Goal: Information Seeking & Learning: Learn about a topic

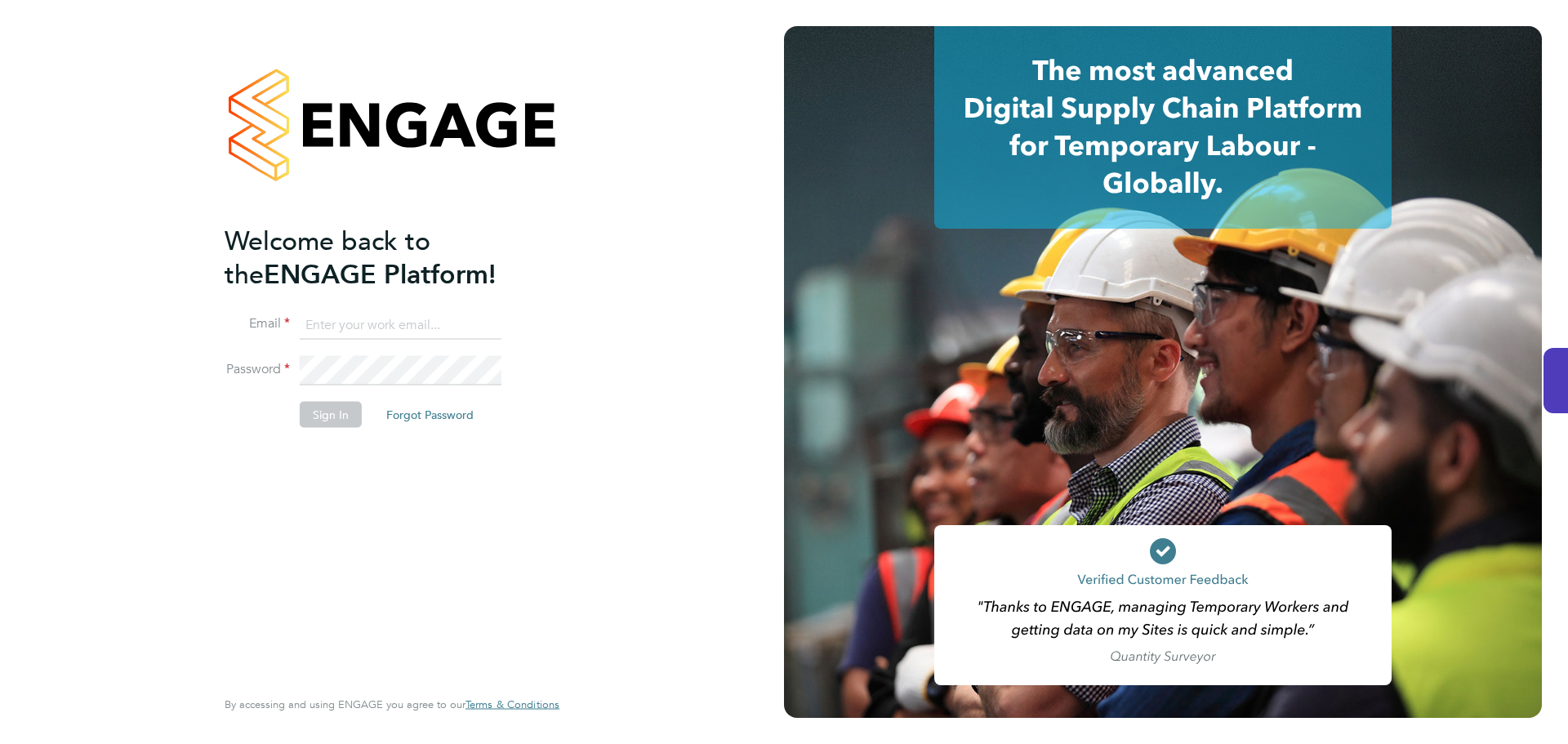
type input "mw@dovetailslate.co.uk"
click at [328, 419] on button "Sign In" at bounding box center [330, 414] width 62 height 26
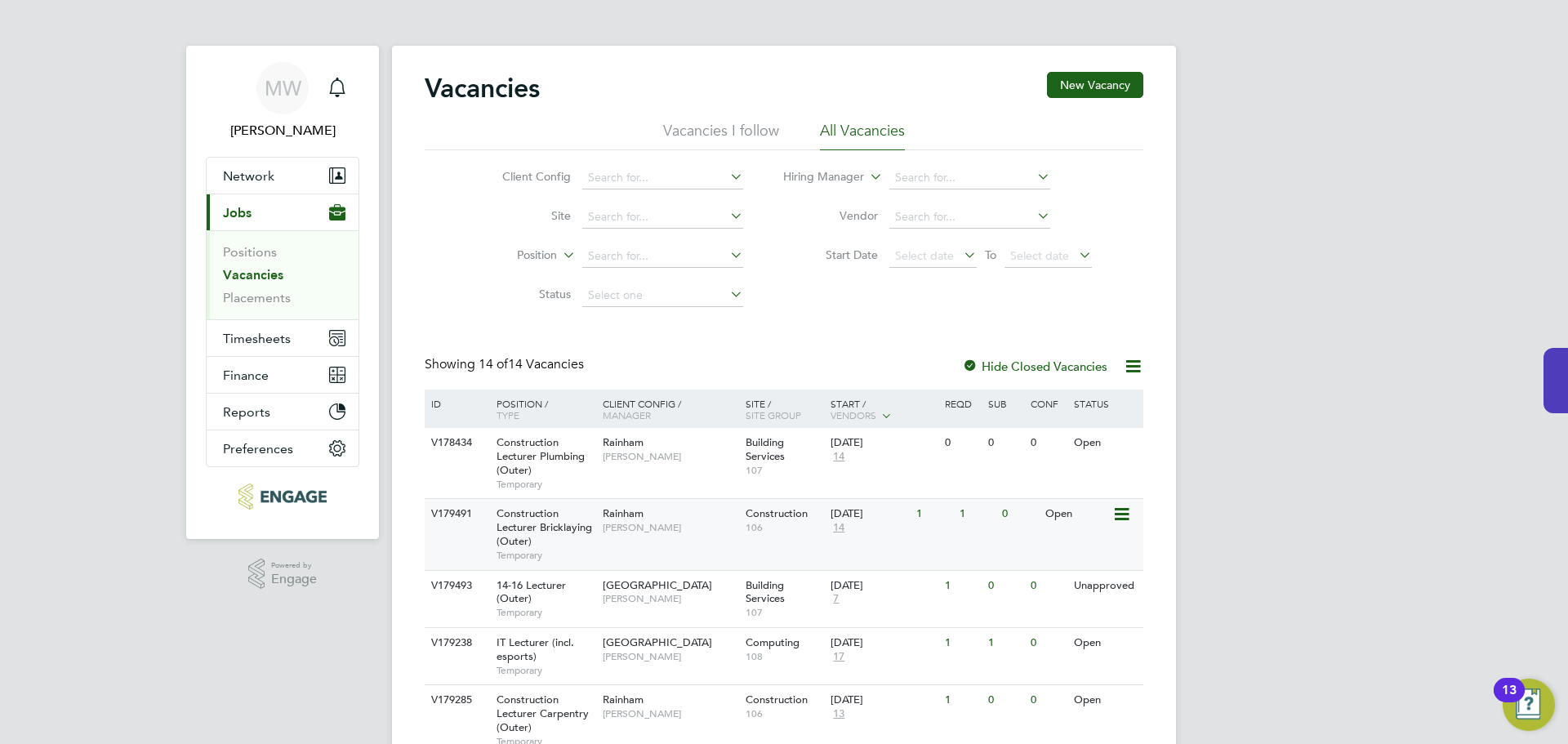
click at [1126, 520] on icon at bounding box center [1120, 514] width 17 height 20
click at [1070, 547] on li "View Details" at bounding box center [1083, 552] width 95 height 23
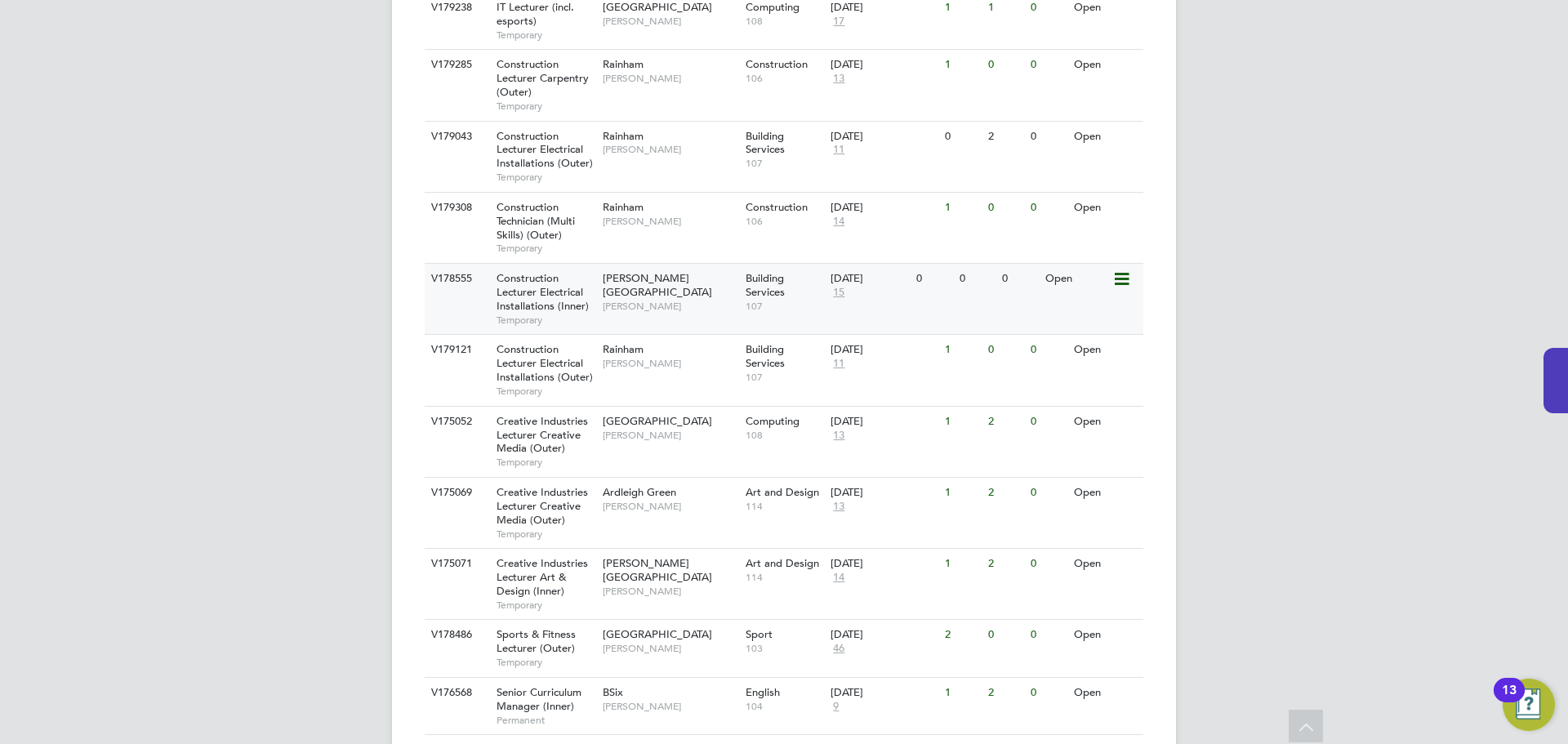
scroll to position [685, 0]
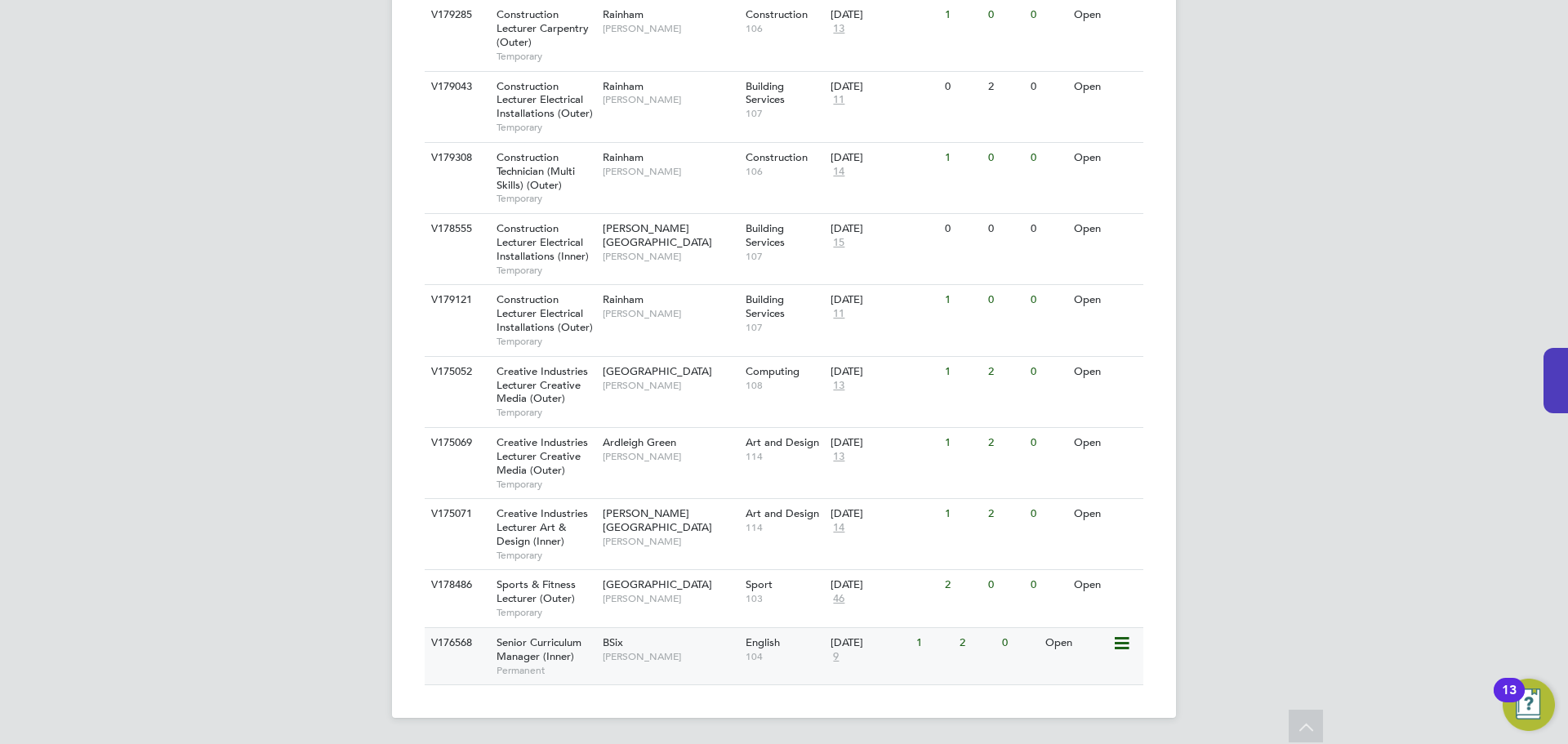
click at [534, 647] on span "Senior Curriculum Manager (Inner)" at bounding box center [538, 649] width 85 height 27
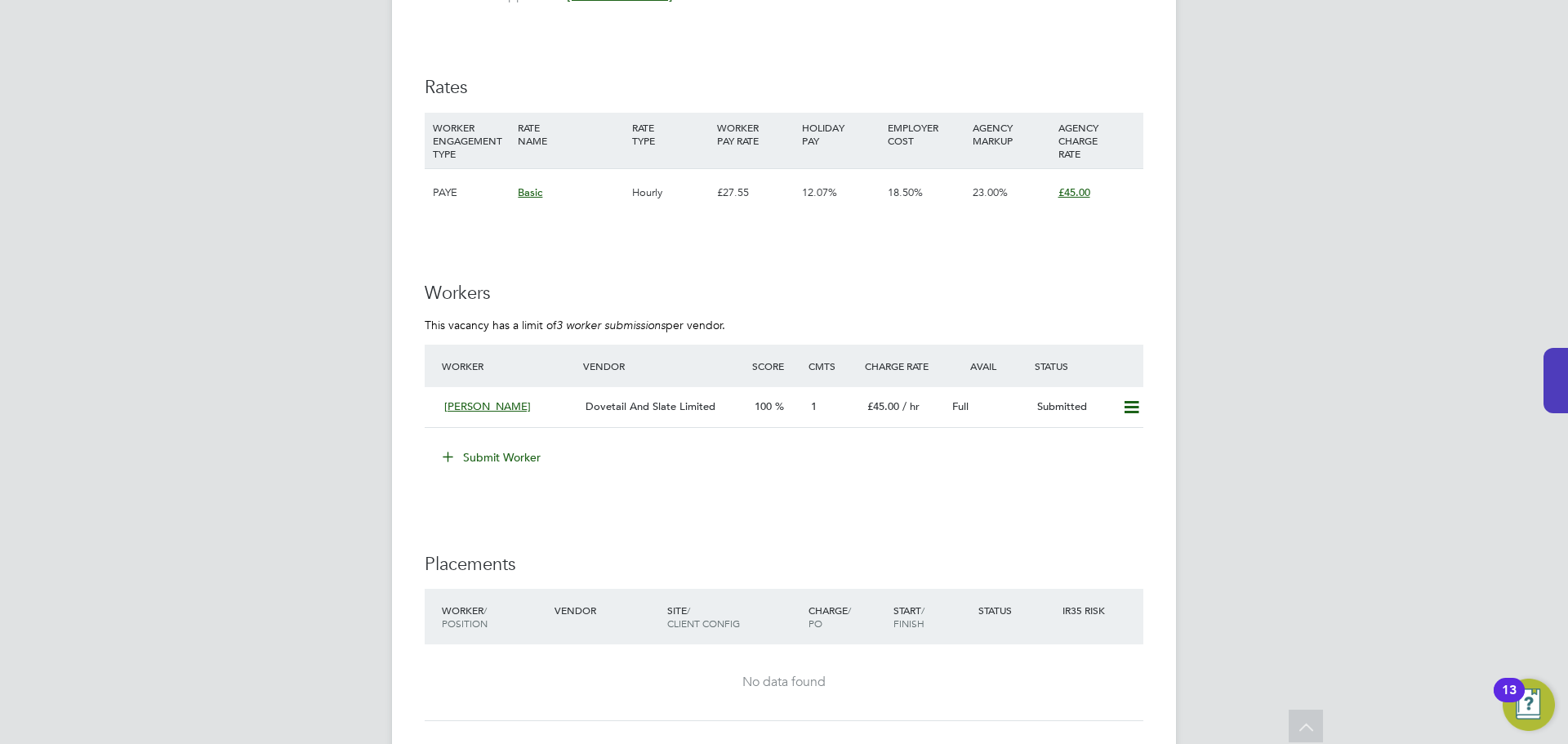
scroll to position [3050, 0]
